Goal: Feedback & Contribution: Leave review/rating

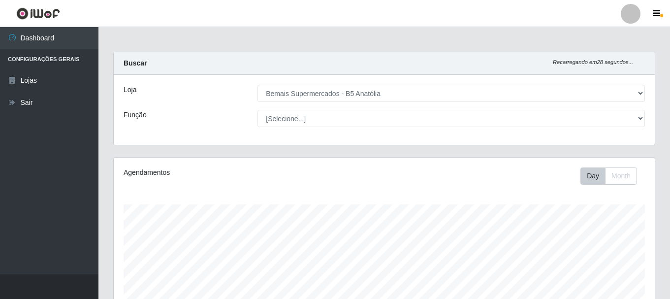
select select "405"
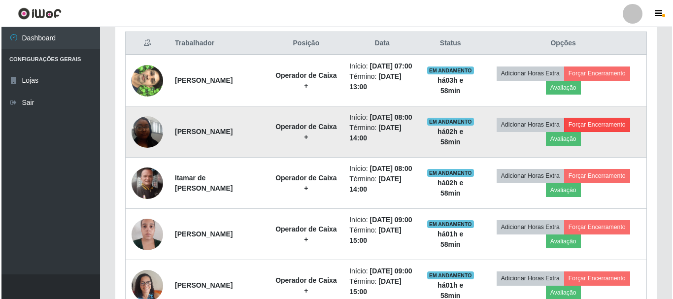
scroll to position [204, 541]
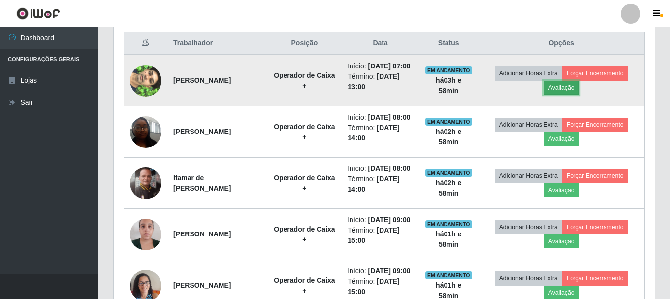
click at [576, 89] on button "Avaliação" at bounding box center [561, 88] width 35 height 14
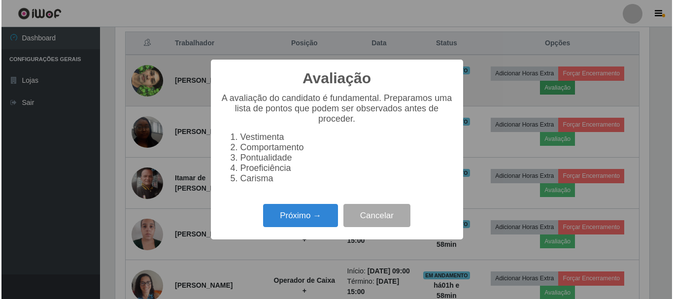
scroll to position [204, 536]
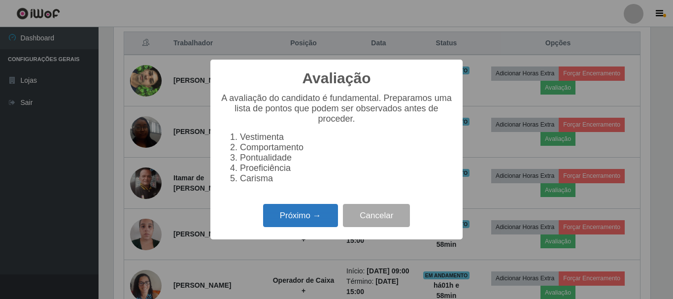
click at [301, 215] on button "Próximo →" at bounding box center [300, 215] width 75 height 23
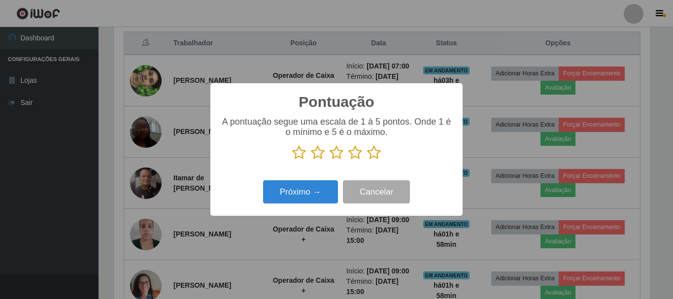
scroll to position [492353, 492021]
drag, startPoint x: 368, startPoint y: 161, endPoint x: 371, endPoint y: 154, distance: 8.0
click at [369, 157] on icon at bounding box center [374, 152] width 14 height 15
click at [367, 160] on input "radio" at bounding box center [367, 160] width 0 height 0
click at [300, 213] on div "Pontuação × A pontuação segue uma escala de 1 à 5 pontos. Onde 1 é o mínimo e 5…" at bounding box center [336, 149] width 252 height 132
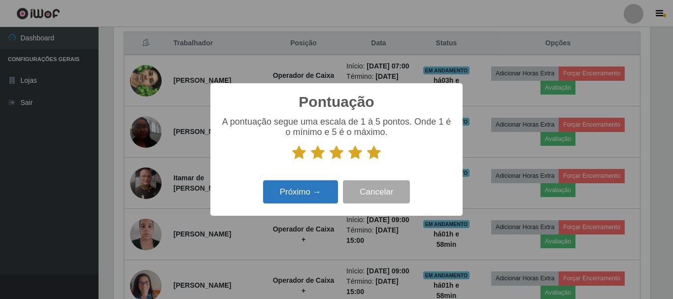
drag, startPoint x: 310, startPoint y: 207, endPoint x: 318, endPoint y: 202, distance: 9.5
click at [311, 206] on div "Próximo → Cancelar" at bounding box center [336, 192] width 232 height 28
click at [318, 202] on button "Próximo →" at bounding box center [300, 191] width 75 height 23
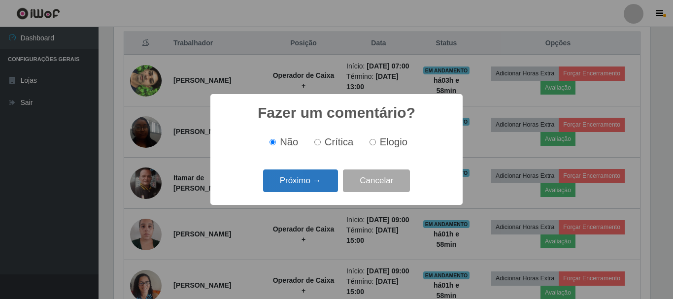
click at [318, 186] on button "Próximo →" at bounding box center [300, 180] width 75 height 23
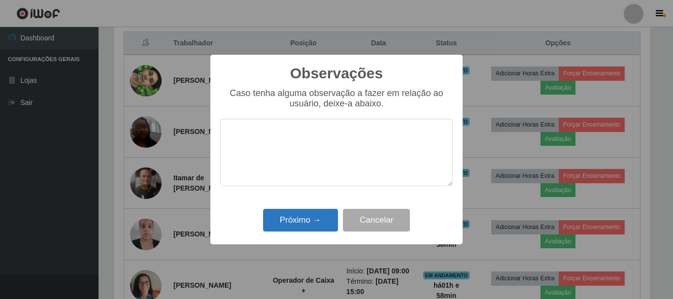
drag, startPoint x: 312, startPoint y: 239, endPoint x: 314, endPoint y: 225, distance: 13.9
click at [311, 238] on div "Observações × Caso tenha alguma observação a fazer em relação ao usuário, deixe…" at bounding box center [336, 150] width 252 height 190
click at [318, 224] on button "Próximo →" at bounding box center [300, 220] width 75 height 23
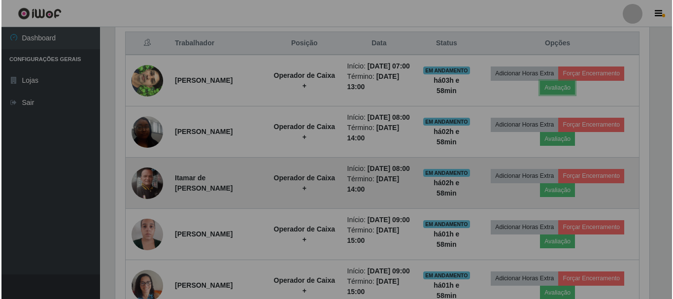
scroll to position [204, 541]
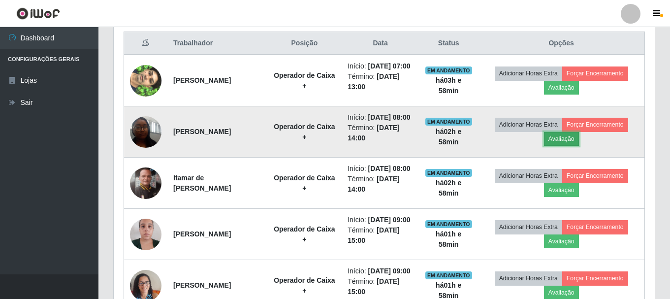
click at [557, 146] on button "Avaliação" at bounding box center [561, 139] width 35 height 14
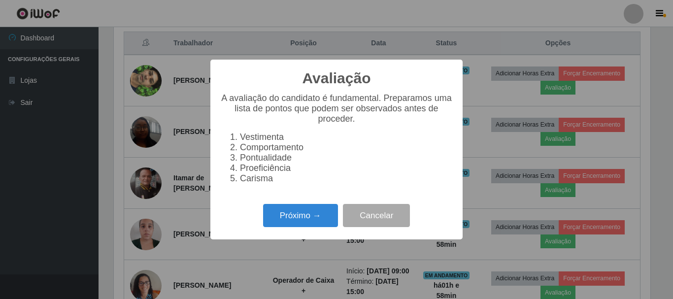
scroll to position [204, 536]
click at [310, 213] on button "Próximo →" at bounding box center [300, 215] width 75 height 23
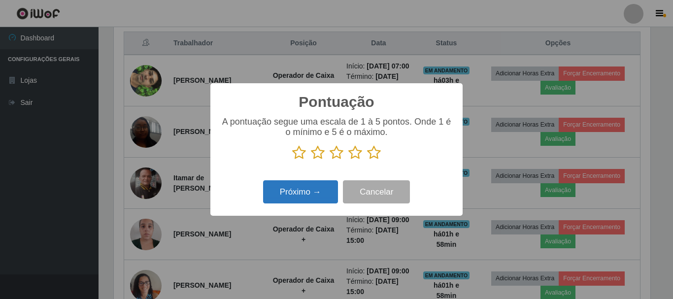
drag, startPoint x: 375, startPoint y: 159, endPoint x: 313, endPoint y: 198, distance: 73.1
click at [372, 159] on icon at bounding box center [374, 152] width 14 height 15
click at [367, 160] on input "radio" at bounding box center [367, 160] width 0 height 0
click at [309, 202] on button "Próximo →" at bounding box center [300, 191] width 75 height 23
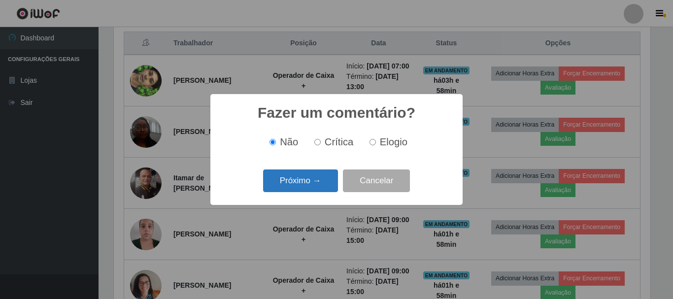
click at [316, 192] on button "Próximo →" at bounding box center [300, 180] width 75 height 23
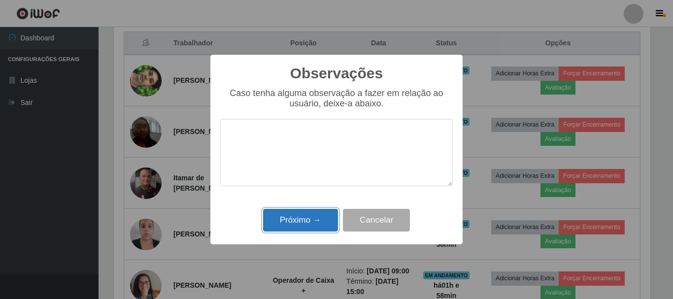
click at [303, 227] on button "Próximo →" at bounding box center [300, 220] width 75 height 23
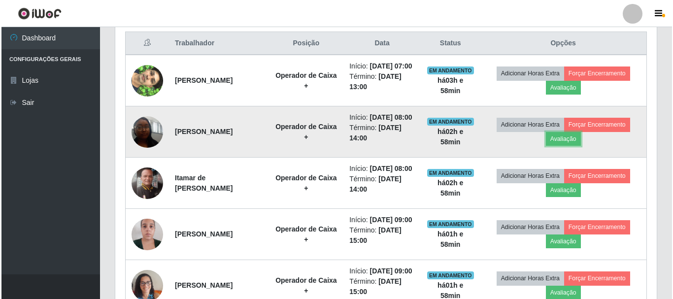
scroll to position [204, 541]
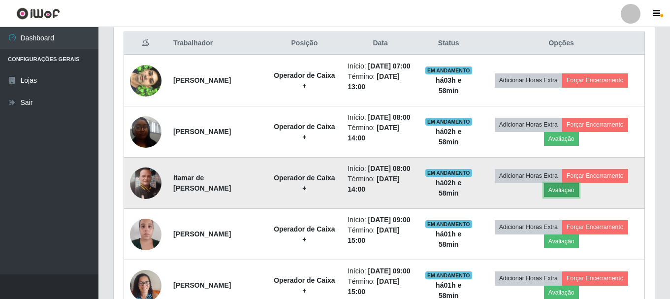
click at [563, 197] on button "Avaliação" at bounding box center [561, 190] width 35 height 14
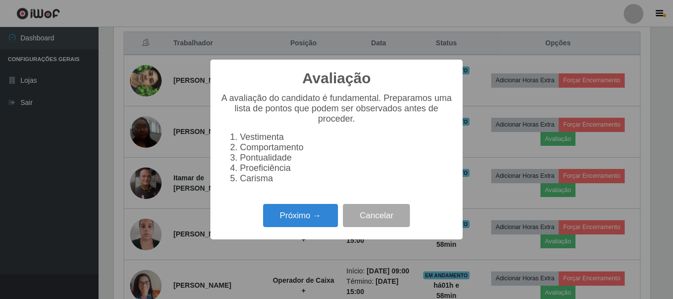
scroll to position [204, 536]
drag, startPoint x: 278, startPoint y: 208, endPoint x: 342, endPoint y: 228, distance: 66.9
click at [303, 218] on div "Próximo → Cancelar" at bounding box center [336, 215] width 232 height 28
drag, startPoint x: 315, startPoint y: 227, endPoint x: 322, endPoint y: 228, distance: 7.0
click at [322, 227] on button "Próximo →" at bounding box center [300, 215] width 75 height 23
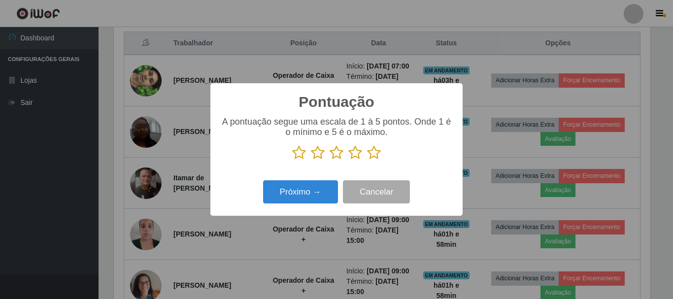
scroll to position [492353, 492021]
drag, startPoint x: 370, startPoint y: 147, endPoint x: 322, endPoint y: 177, distance: 57.3
click at [365, 154] on p at bounding box center [336, 152] width 232 height 15
drag, startPoint x: 372, startPoint y: 150, endPoint x: 286, endPoint y: 195, distance: 96.9
click at [369, 156] on icon at bounding box center [374, 152] width 14 height 15
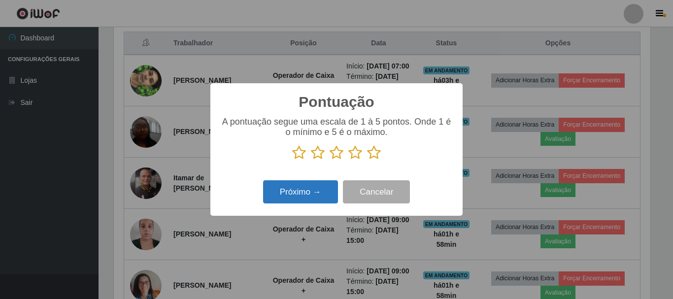
click at [367, 160] on input "radio" at bounding box center [367, 160] width 0 height 0
drag, startPoint x: 269, startPoint y: 202, endPoint x: 279, endPoint y: 200, distance: 10.4
click at [279, 200] on button "Próximo →" at bounding box center [300, 191] width 75 height 23
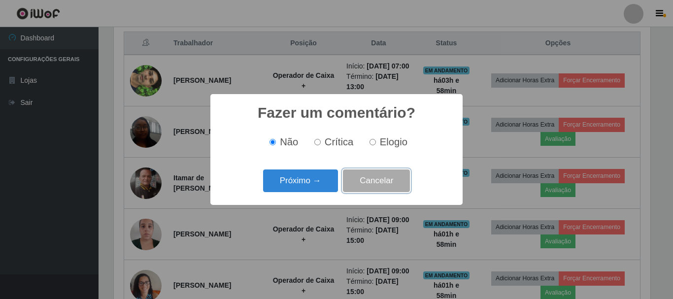
drag, startPoint x: 325, startPoint y: 194, endPoint x: 291, endPoint y: 194, distance: 34.5
click at [315, 194] on div "Próximo → Cancelar" at bounding box center [336, 180] width 232 height 28
click at [309, 187] on button "Próximo →" at bounding box center [300, 180] width 75 height 23
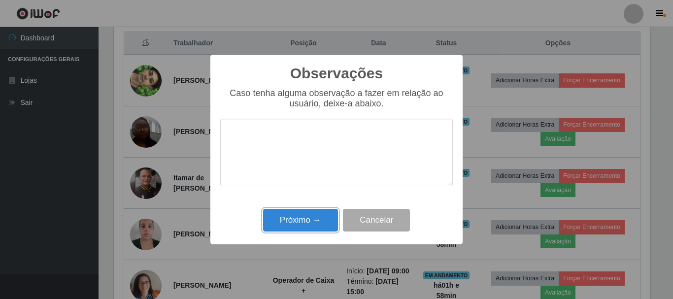
drag, startPoint x: 317, startPoint y: 230, endPoint x: 396, endPoint y: 219, distance: 80.1
click at [323, 229] on button "Próximo →" at bounding box center [300, 220] width 75 height 23
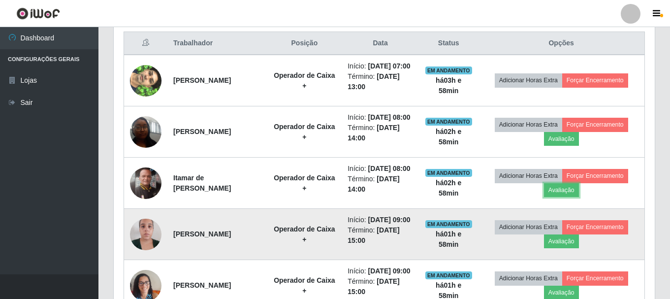
scroll to position [426, 0]
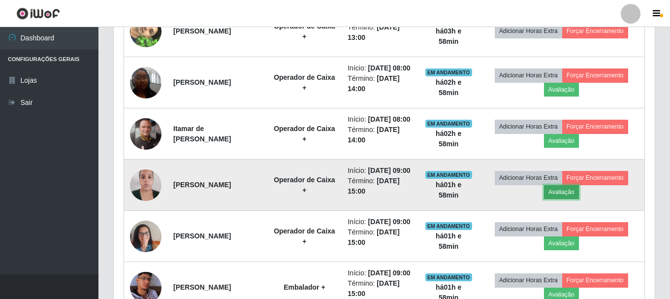
click at [579, 199] on button "Avaliação" at bounding box center [561, 192] width 35 height 14
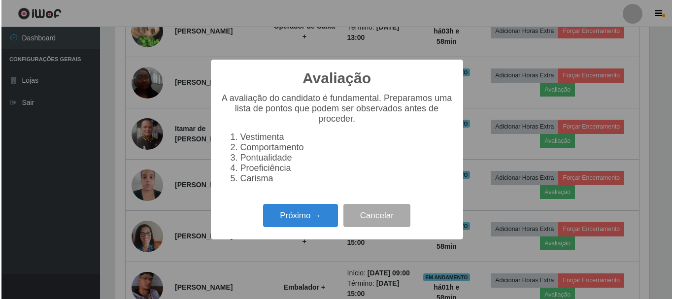
scroll to position [204, 536]
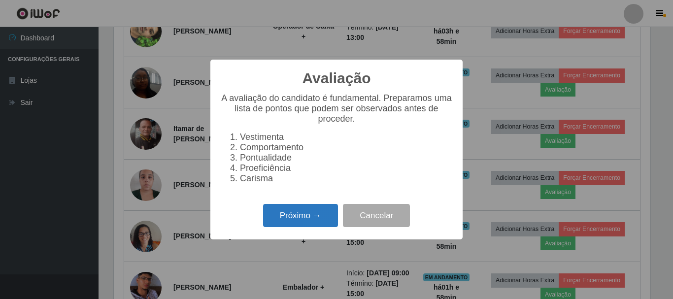
click at [286, 227] on button "Próximo →" at bounding box center [300, 215] width 75 height 23
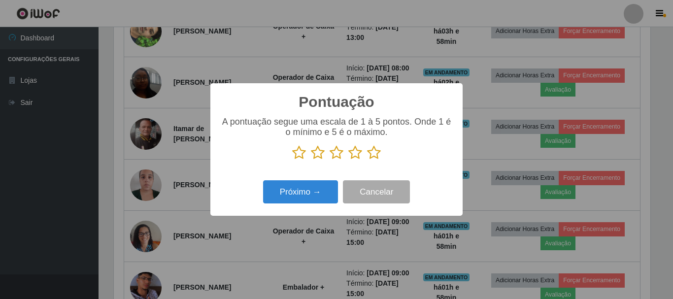
scroll to position [492353, 492021]
drag, startPoint x: 376, startPoint y: 153, endPoint x: 351, endPoint y: 164, distance: 27.4
click at [373, 154] on icon at bounding box center [374, 152] width 14 height 15
click at [367, 160] on input "radio" at bounding box center [367, 160] width 0 height 0
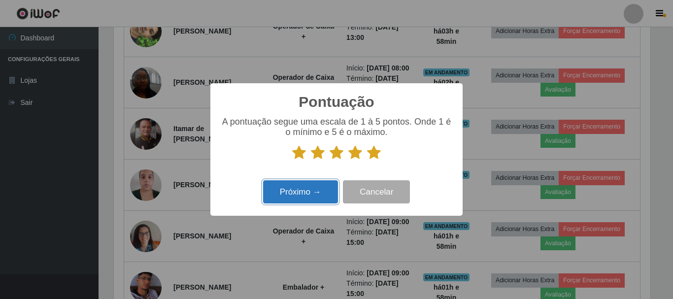
click at [307, 185] on button "Próximo →" at bounding box center [300, 191] width 75 height 23
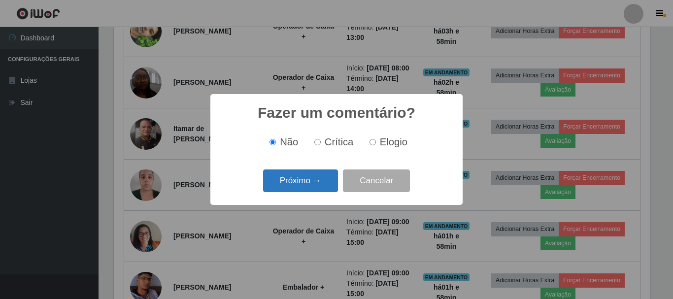
click at [315, 177] on button "Próximo →" at bounding box center [300, 180] width 75 height 23
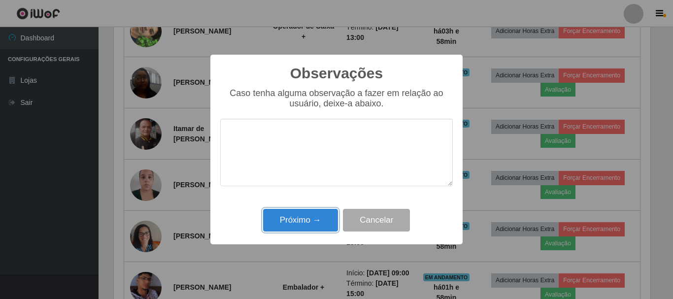
click at [319, 214] on button "Próximo →" at bounding box center [300, 220] width 75 height 23
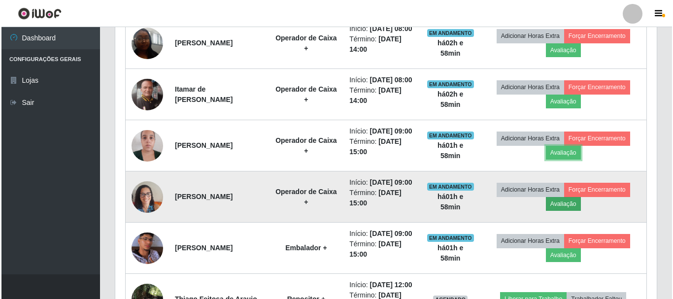
scroll to position [475, 0]
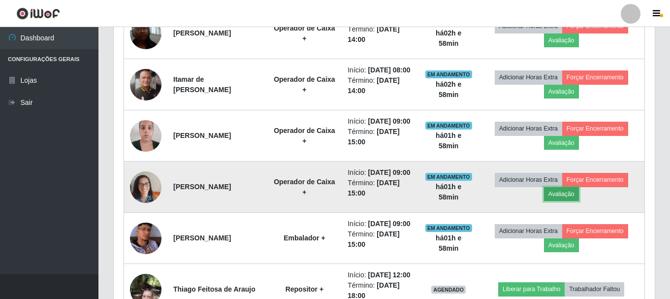
click at [570, 201] on button "Avaliação" at bounding box center [561, 194] width 35 height 14
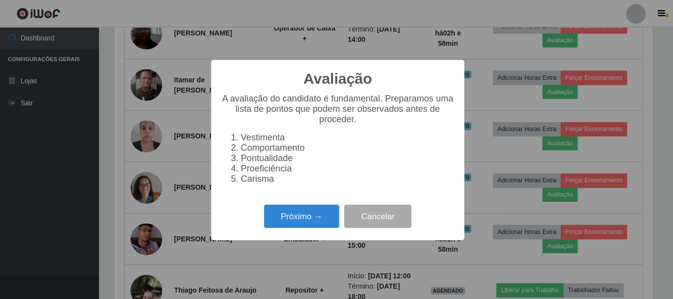
scroll to position [0, 0]
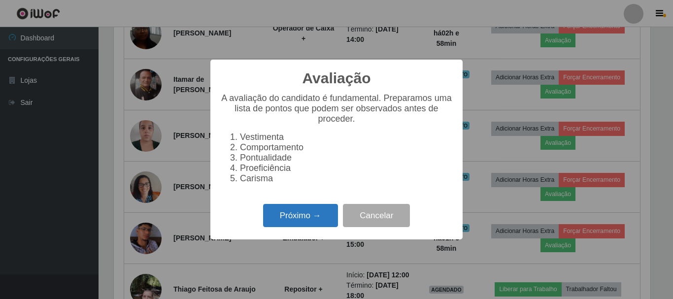
click at [299, 219] on button "Próximo →" at bounding box center [300, 215] width 75 height 23
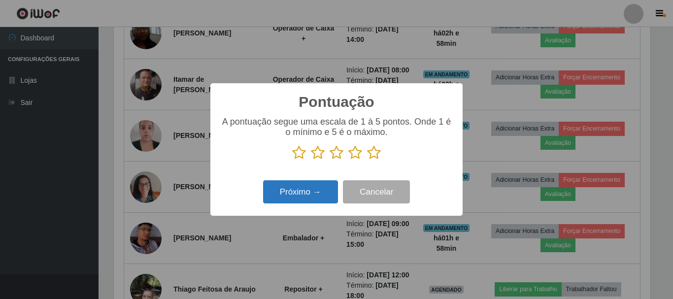
drag, startPoint x: 261, startPoint y: 191, endPoint x: 288, endPoint y: 193, distance: 27.1
click at [268, 193] on div "Próximo → Cancelar" at bounding box center [336, 192] width 232 height 28
drag, startPoint x: 369, startPoint y: 151, endPoint x: 323, endPoint y: 184, distance: 56.9
click at [366, 160] on p at bounding box center [336, 152] width 232 height 15
click at [313, 194] on button "Próximo →" at bounding box center [300, 191] width 75 height 23
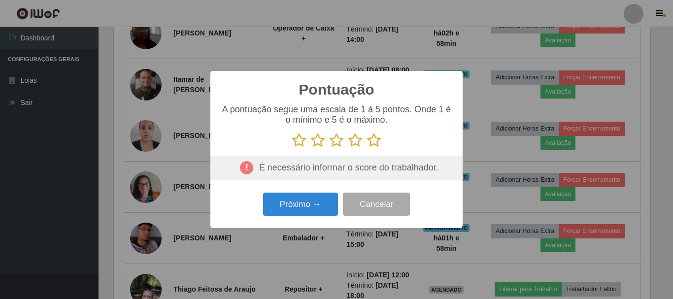
click at [368, 146] on p at bounding box center [336, 140] width 232 height 15
click at [370, 146] on icon at bounding box center [374, 140] width 14 height 15
click at [367, 148] on input "radio" at bounding box center [367, 148] width 0 height 0
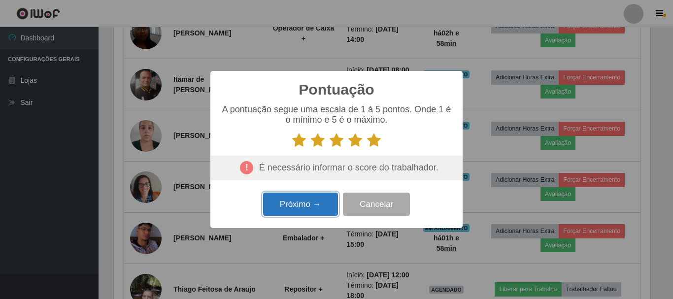
click at [337, 205] on button "Próximo →" at bounding box center [300, 204] width 75 height 23
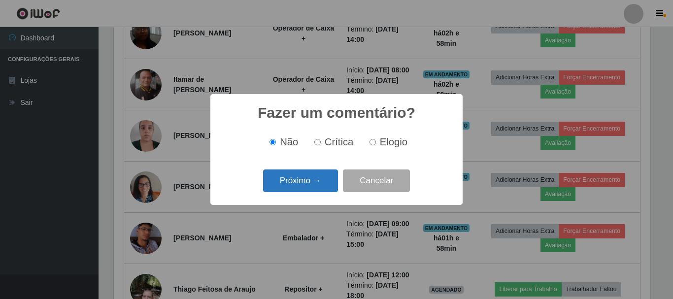
click at [316, 186] on button "Próximo →" at bounding box center [300, 180] width 75 height 23
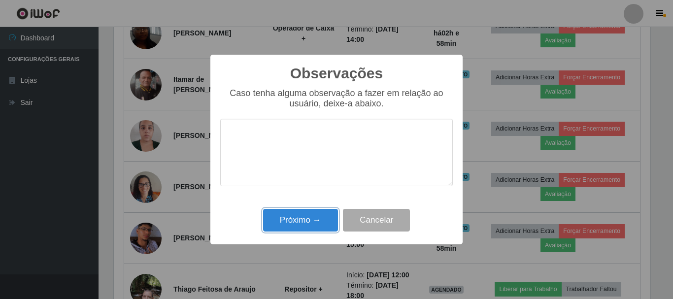
drag, startPoint x: 313, startPoint y: 229, endPoint x: 352, endPoint y: 208, distance: 44.7
click at [315, 228] on button "Próximo →" at bounding box center [300, 220] width 75 height 23
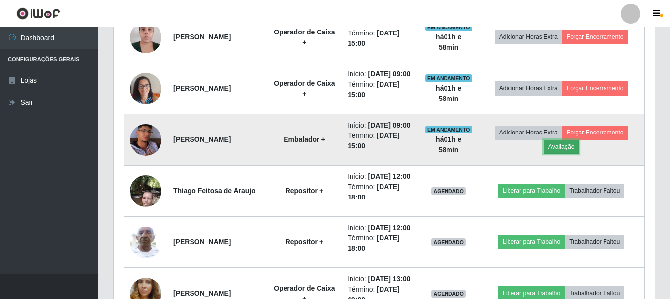
click at [561, 154] on button "Avaliação" at bounding box center [561, 147] width 35 height 14
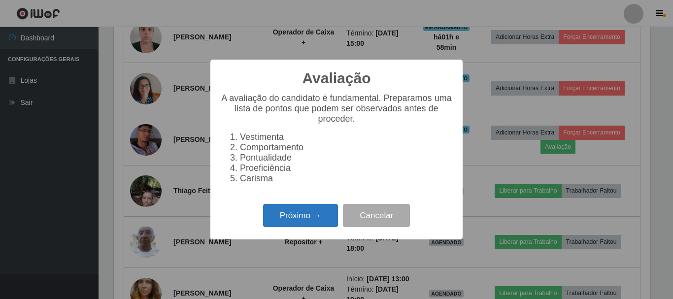
click at [304, 218] on button "Próximo →" at bounding box center [300, 215] width 75 height 23
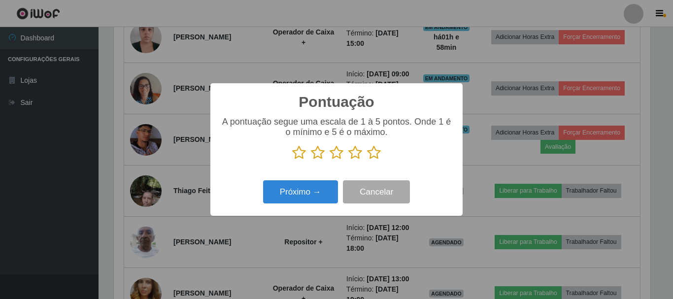
drag, startPoint x: 373, startPoint y: 156, endPoint x: 369, endPoint y: 164, distance: 9.5
click at [372, 159] on icon at bounding box center [374, 152] width 14 height 15
click at [367, 160] on input "radio" at bounding box center [367, 160] width 0 height 0
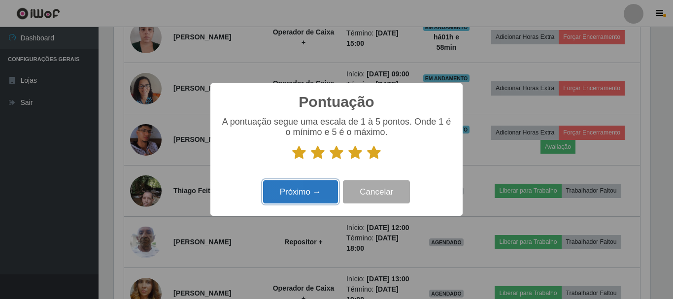
click at [313, 196] on button "Próximo →" at bounding box center [300, 191] width 75 height 23
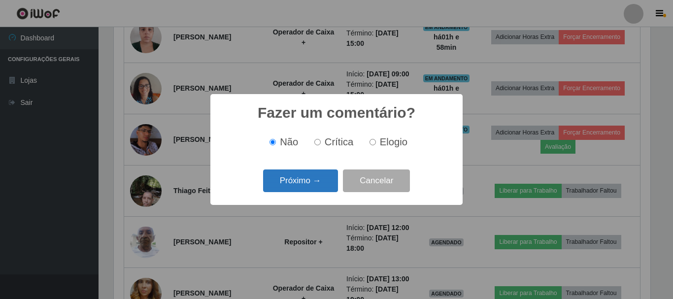
click at [300, 181] on button "Próximo →" at bounding box center [300, 180] width 75 height 23
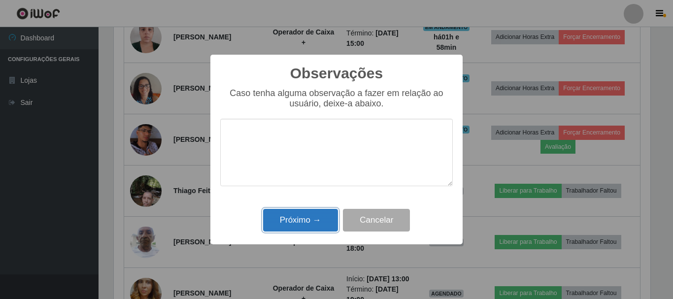
click at [304, 220] on button "Próximo →" at bounding box center [300, 220] width 75 height 23
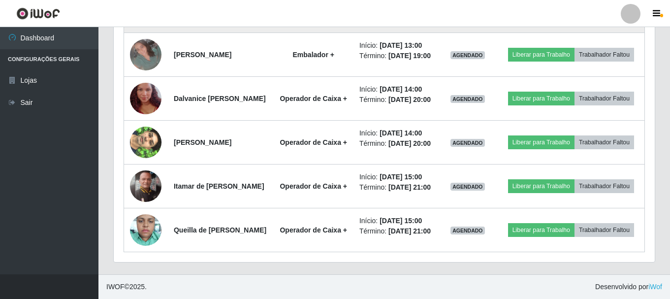
scroll to position [887, 0]
